Goal: Transaction & Acquisition: Purchase product/service

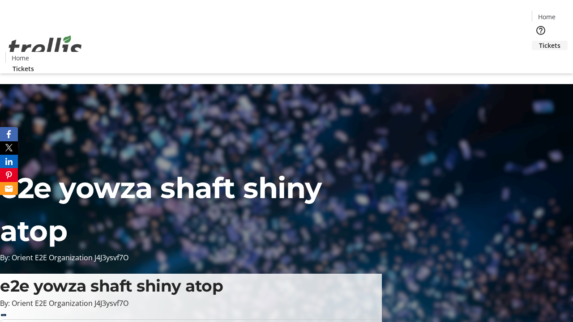
click at [539, 41] on span "Tickets" at bounding box center [549, 45] width 21 height 9
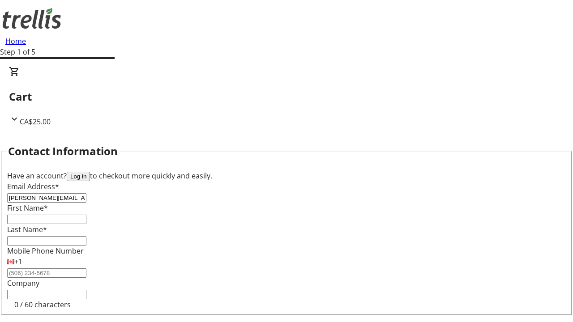
type input "[PERSON_NAME][EMAIL_ADDRESS][DOMAIN_NAME]"
type input "[PERSON_NAME]"
type input "Jast"
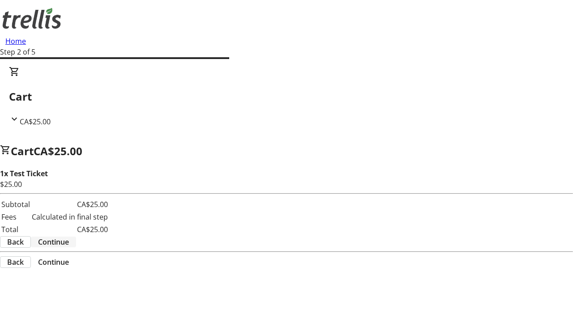
click at [69, 237] on span "Continue" at bounding box center [53, 242] width 31 height 11
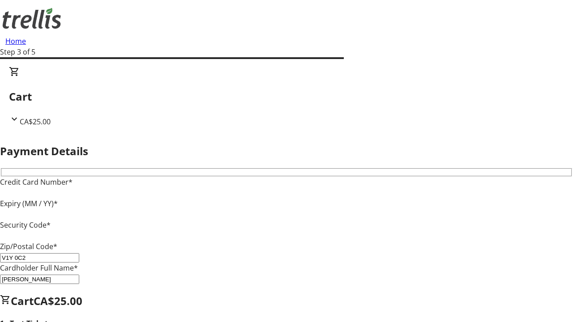
type input "V1Y 0C2"
